Goal: Navigation & Orientation: Find specific page/section

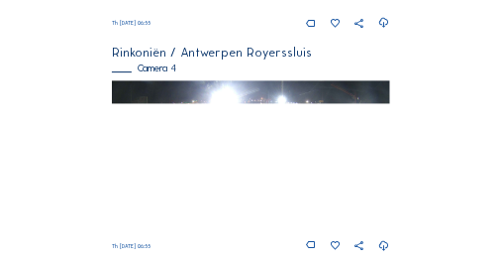
scroll to position [1004, 0]
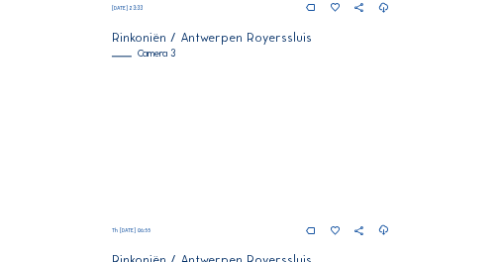
scroll to position [813, 0]
